Goal: Information Seeking & Learning: Learn about a topic

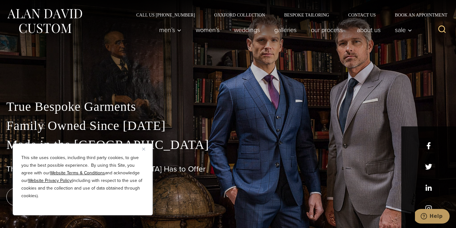
click at [144, 150] on img "Close" at bounding box center [143, 149] width 3 height 3
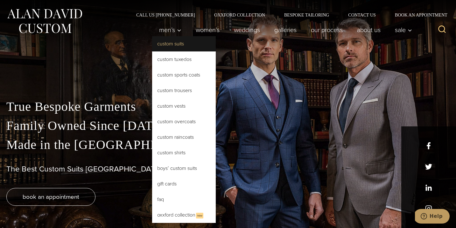
click at [167, 45] on link "Custom Suits" at bounding box center [184, 43] width 64 height 15
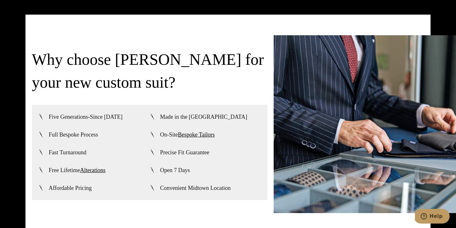
scroll to position [1443, 0]
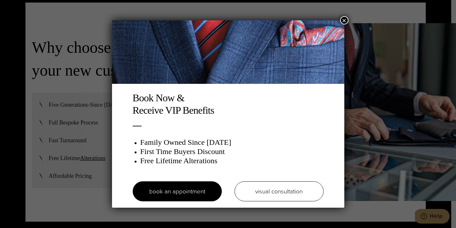
click at [342, 22] on button "×" at bounding box center [344, 20] width 8 height 8
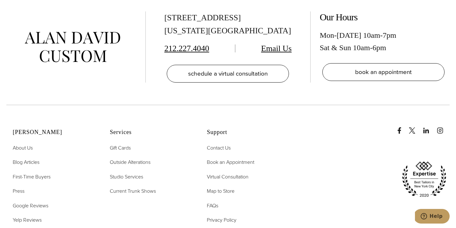
scroll to position [3580, 0]
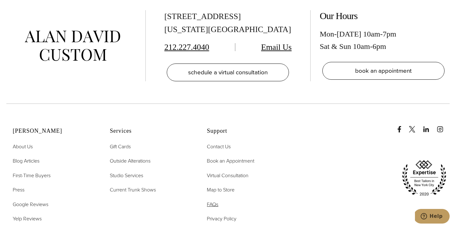
click at [213, 201] on span "FAQs" at bounding box center [212, 204] width 11 height 7
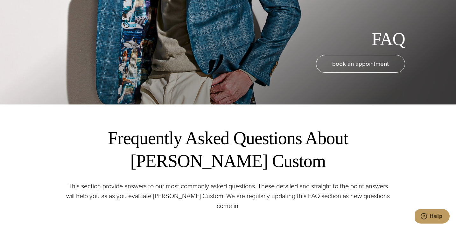
scroll to position [324, 0]
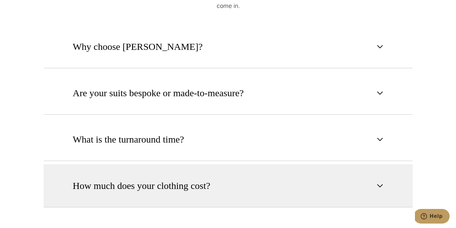
click at [128, 184] on span "How much does your clothing cost?" at bounding box center [141, 186] width 137 height 14
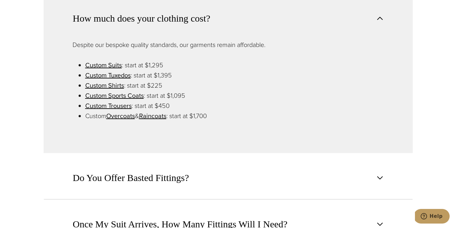
scroll to position [492, 0]
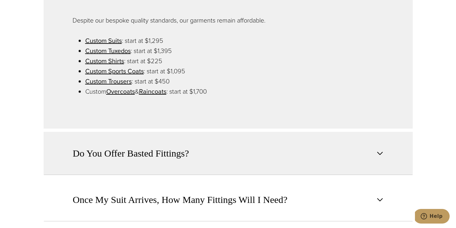
click at [78, 150] on span "Do You Offer Basted Fittings?" at bounding box center [131, 154] width 116 height 14
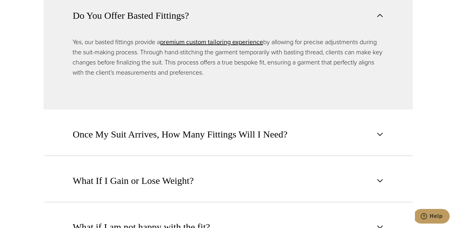
scroll to position [542, 0]
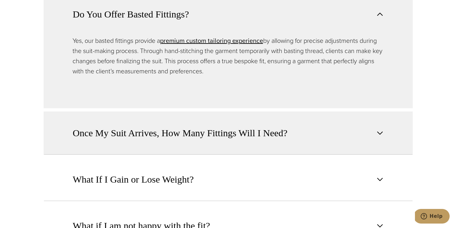
click at [87, 126] on button "Once My Suit Arrives, How Many Fittings Will I Need?" at bounding box center [228, 133] width 369 height 43
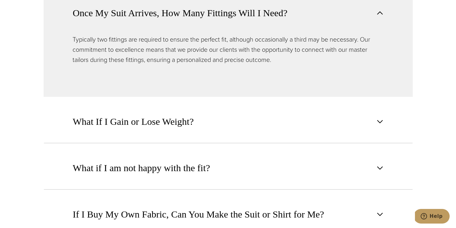
scroll to position [591, 0]
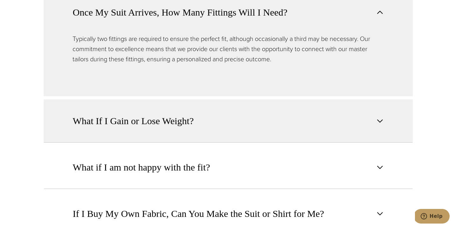
click at [71, 114] on button "What If I Gain or Lose Weight?" at bounding box center [228, 121] width 369 height 43
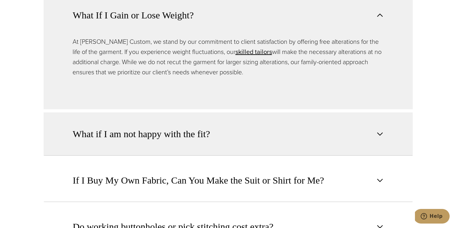
click at [90, 130] on span "What if I am not happy with the fit?" at bounding box center [141, 134] width 137 height 14
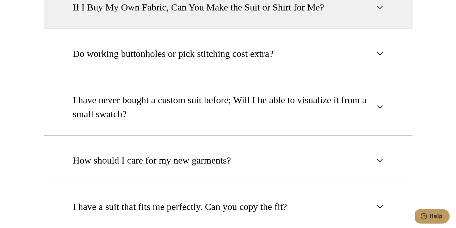
scroll to position [813, 0]
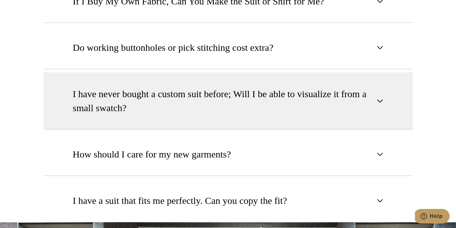
click at [76, 87] on span "I have never bought a custom suit before; Will I be able to visualize it from a…" at bounding box center [223, 101] width 300 height 28
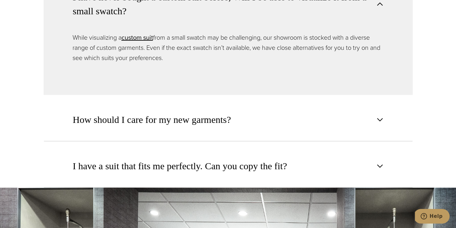
scroll to position [841, 0]
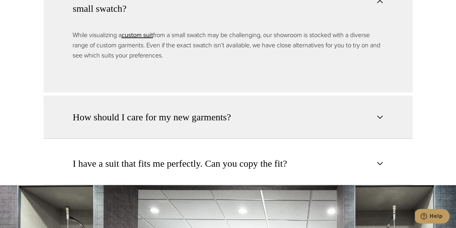
click at [104, 116] on span "How should I care for my new garments?" at bounding box center [152, 117] width 158 height 14
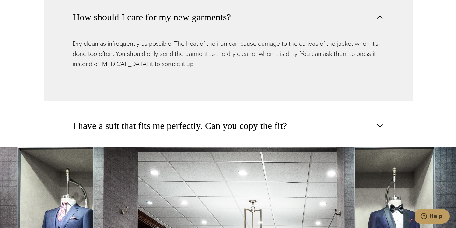
scroll to position [889, 0]
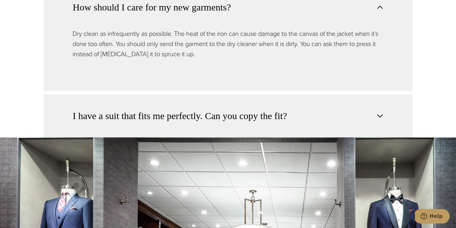
click at [110, 117] on span "I have a suit that fits me perfectly. Can you copy the fit?" at bounding box center [180, 116] width 214 height 14
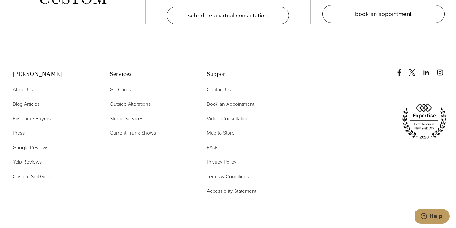
scroll to position [1312, 0]
click at [223, 135] on span "Map to Store" at bounding box center [221, 132] width 28 height 7
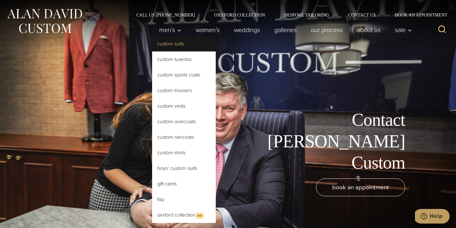
click at [168, 46] on link "Custom Suits" at bounding box center [184, 43] width 64 height 15
